Goal: Book appointment/travel/reservation

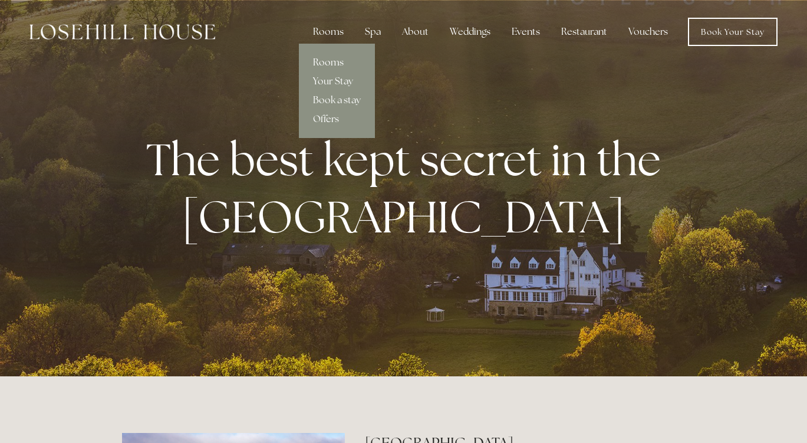
click at [335, 65] on link "Rooms" at bounding box center [337, 62] width 76 height 19
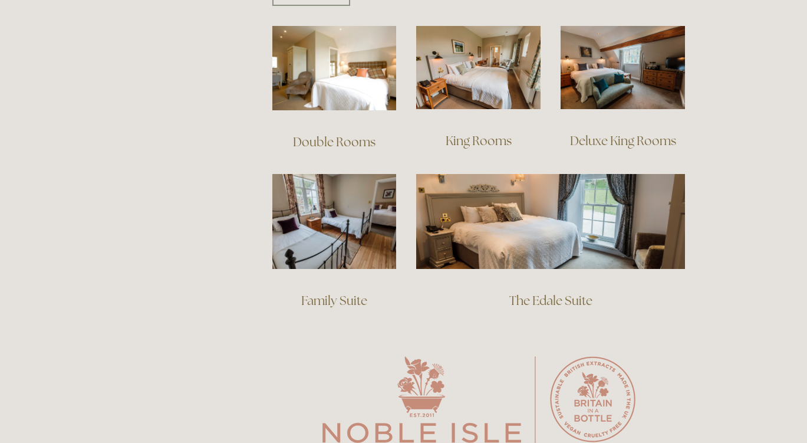
scroll to position [820, 0]
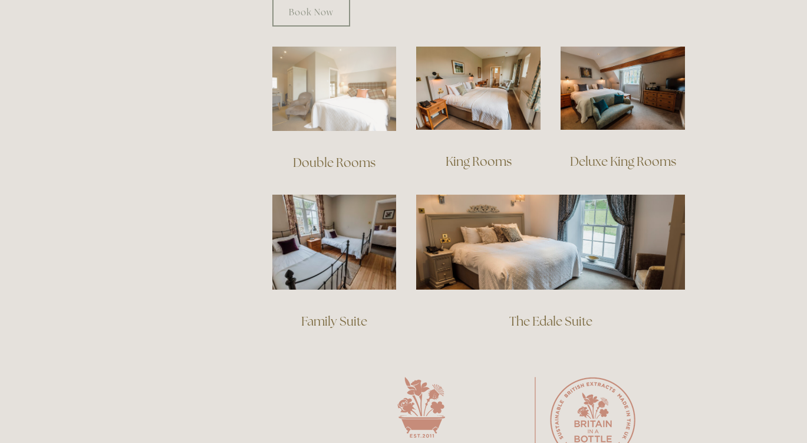
click at [316, 96] on img at bounding box center [334, 89] width 124 height 84
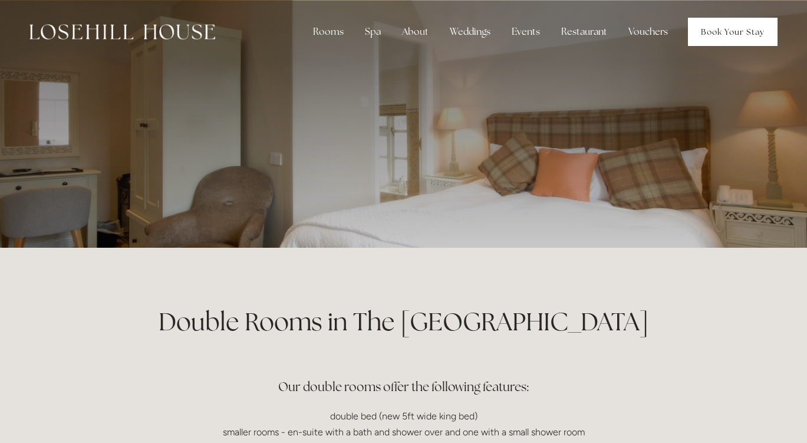
click at [774, 34] on link "Book Your Stay" at bounding box center [733, 32] width 90 height 28
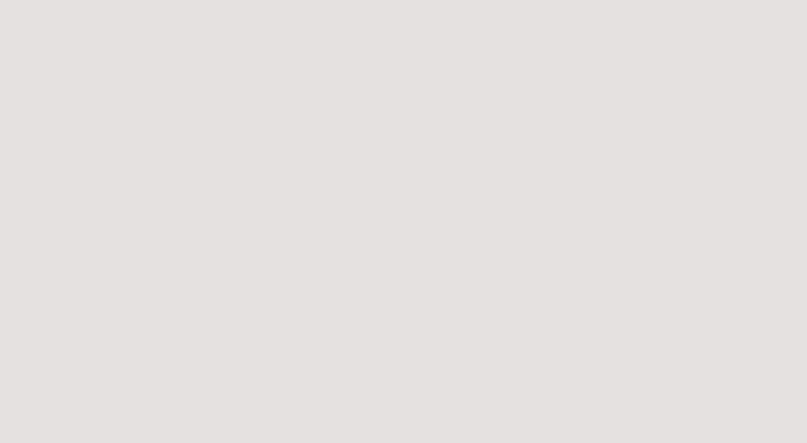
scroll to position [343, 0]
